Goal: Communication & Community: Participate in discussion

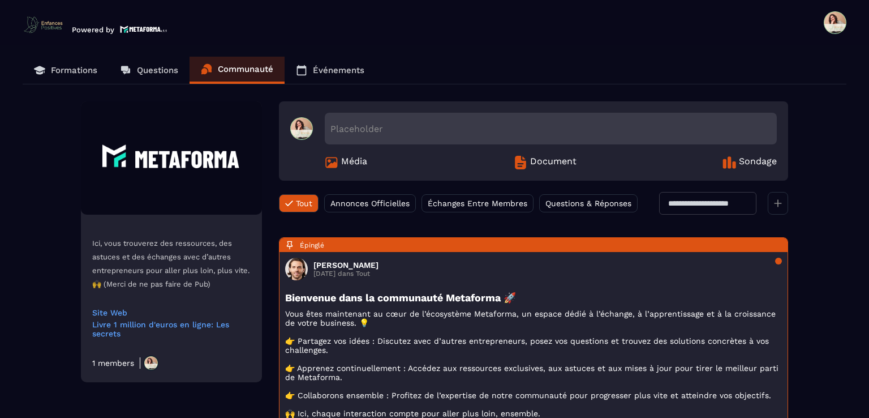
click at [74, 70] on p "Formations" at bounding box center [74, 70] width 46 height 10
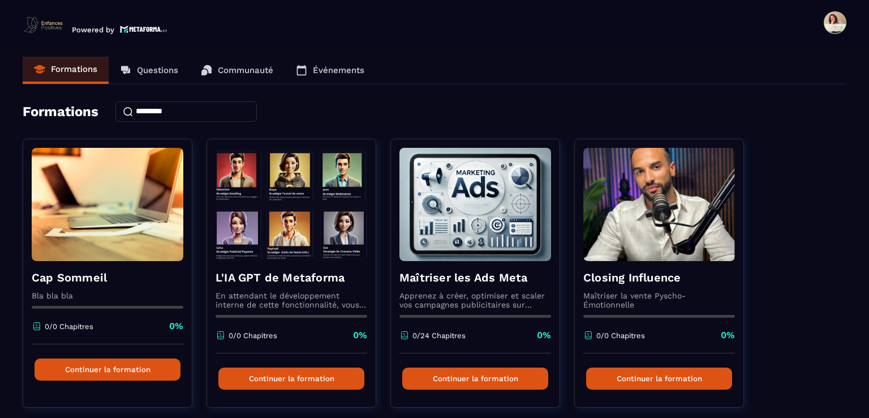
click at [244, 68] on p "Communauté" at bounding box center [245, 70] width 55 height 10
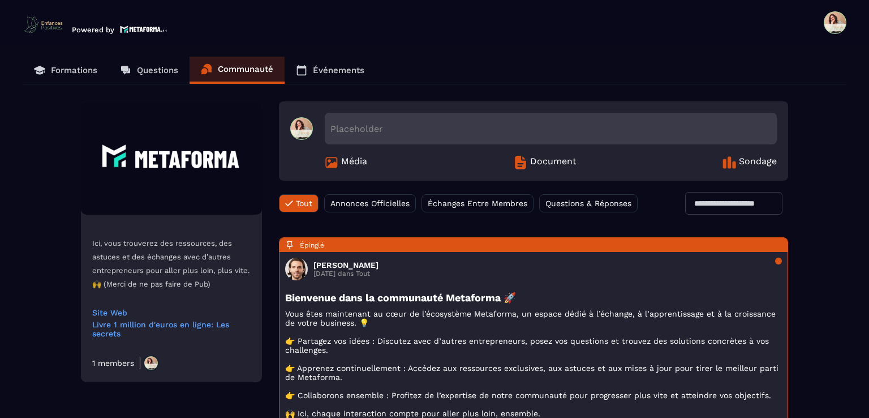
click at [341, 161] on span "Média" at bounding box center [354, 163] width 26 height 14
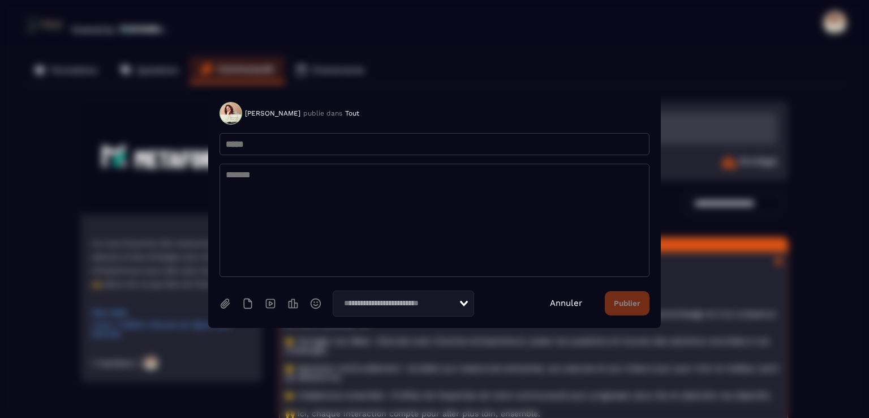
click at [451, 306] on input "Search for option" at bounding box center [399, 303] width 119 height 12
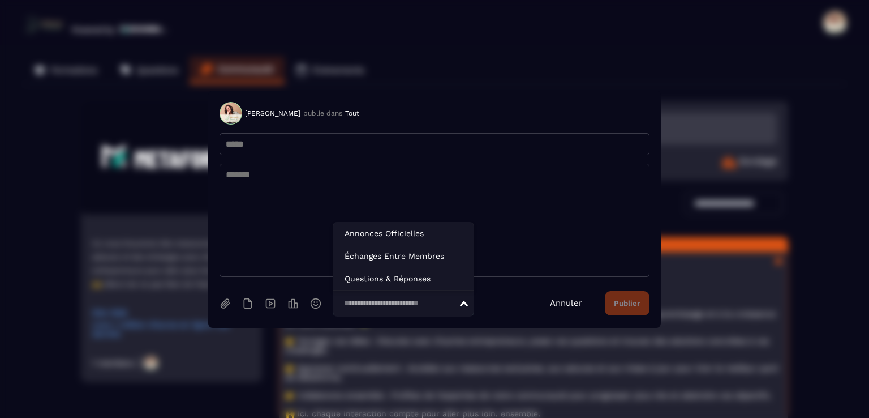
click at [451, 306] on input "Search for option" at bounding box center [399, 303] width 119 height 12
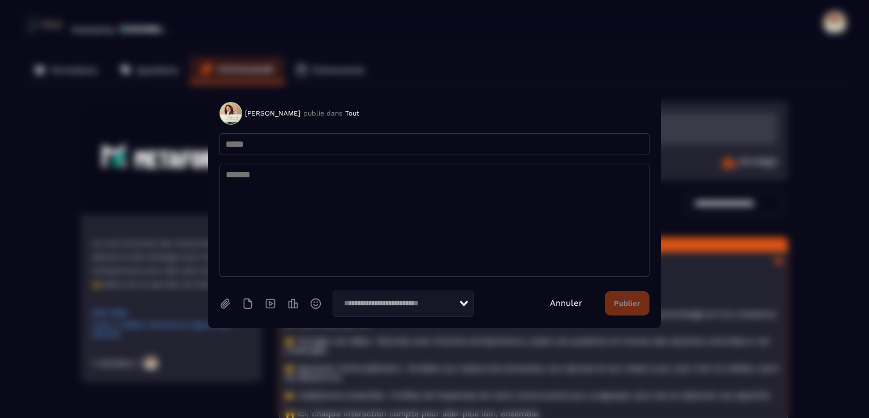
click at [465, 304] on icon "Search for option" at bounding box center [464, 304] width 8 height 6
click at [273, 306] on icon "Modal window" at bounding box center [270, 303] width 10 height 10
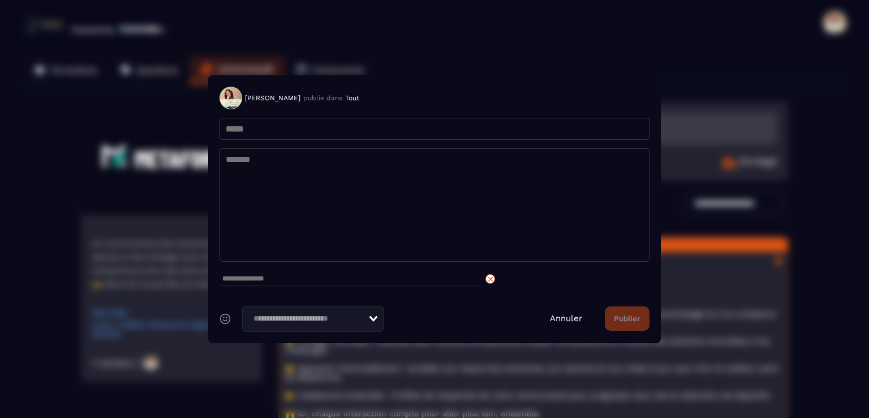
click at [492, 277] on div "Modal window" at bounding box center [491, 279] width 10 height 10
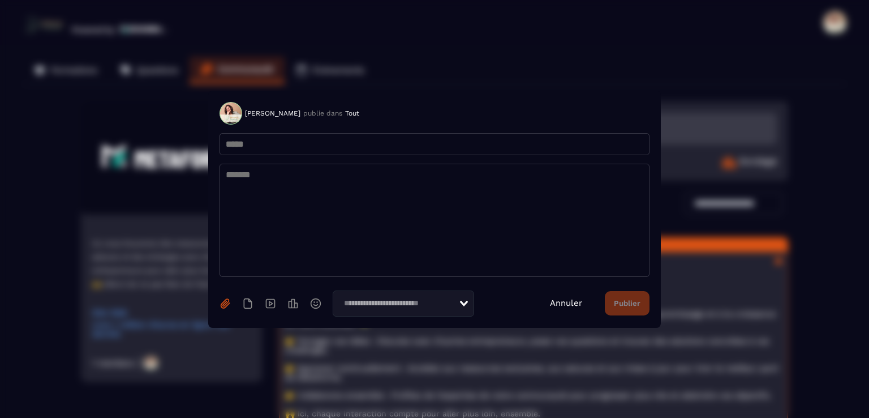
click at [226, 306] on icon "Modal window" at bounding box center [225, 303] width 11 height 11
click at [246, 304] on icon "Modal window" at bounding box center [247, 303] width 9 height 11
click at [295, 308] on icon "Modal window" at bounding box center [294, 303] width 10 height 10
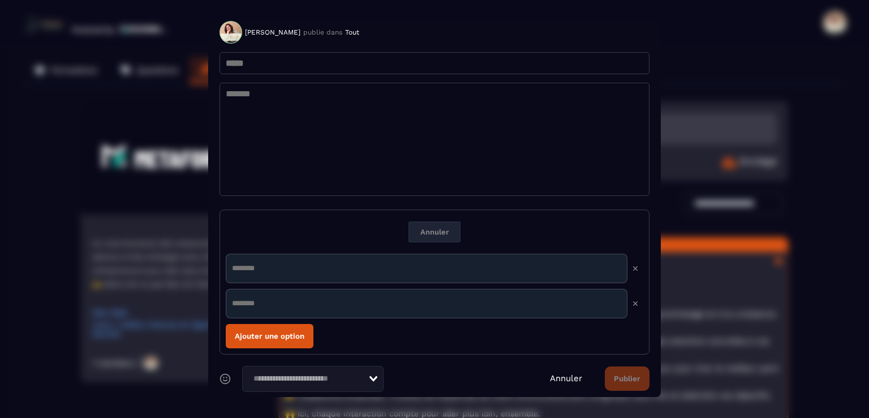
scroll to position [18, 0]
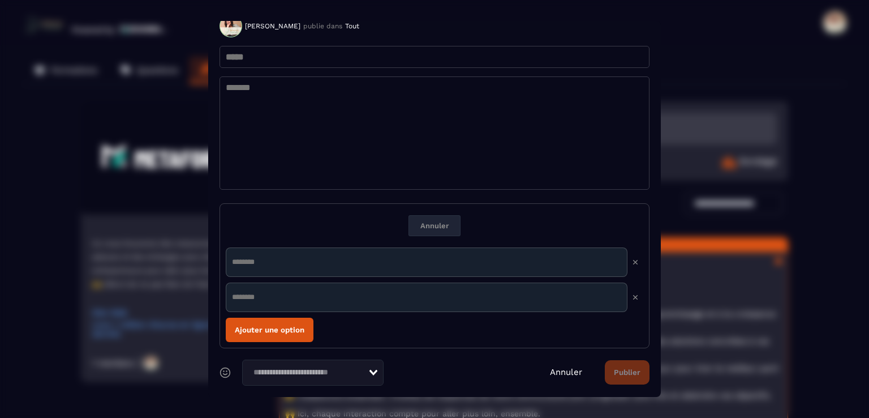
click at [562, 374] on link "Annuler" at bounding box center [566, 372] width 32 height 10
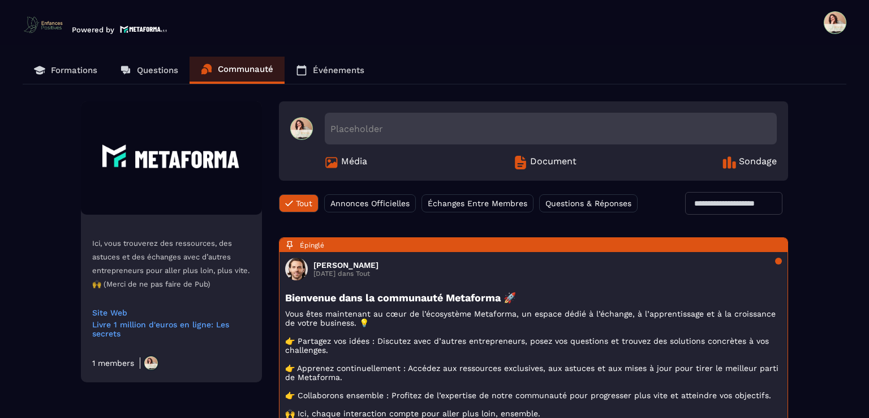
click at [460, 127] on div "Placeholder" at bounding box center [551, 129] width 452 height 32
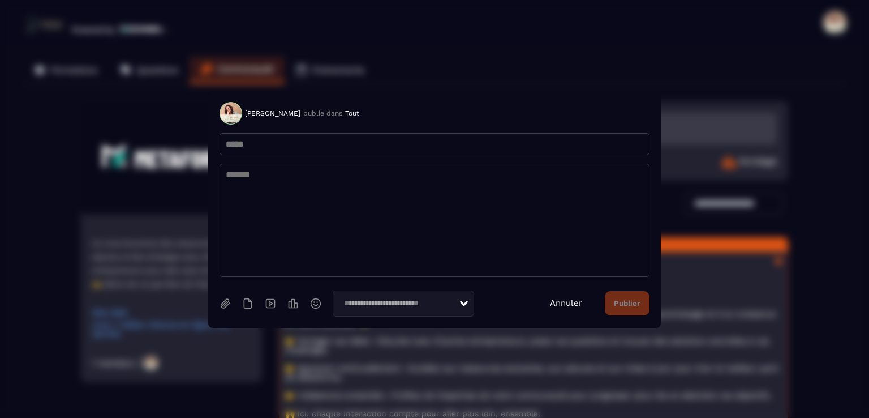
click at [551, 304] on link "Annuler" at bounding box center [566, 303] width 32 height 10
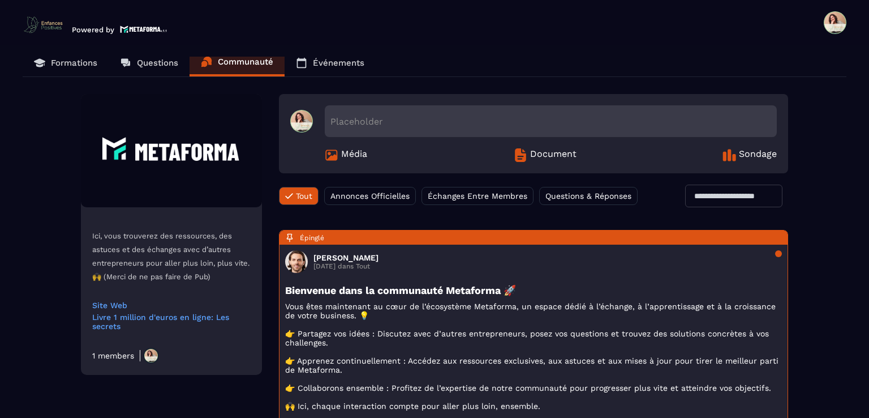
scroll to position [0, 0]
